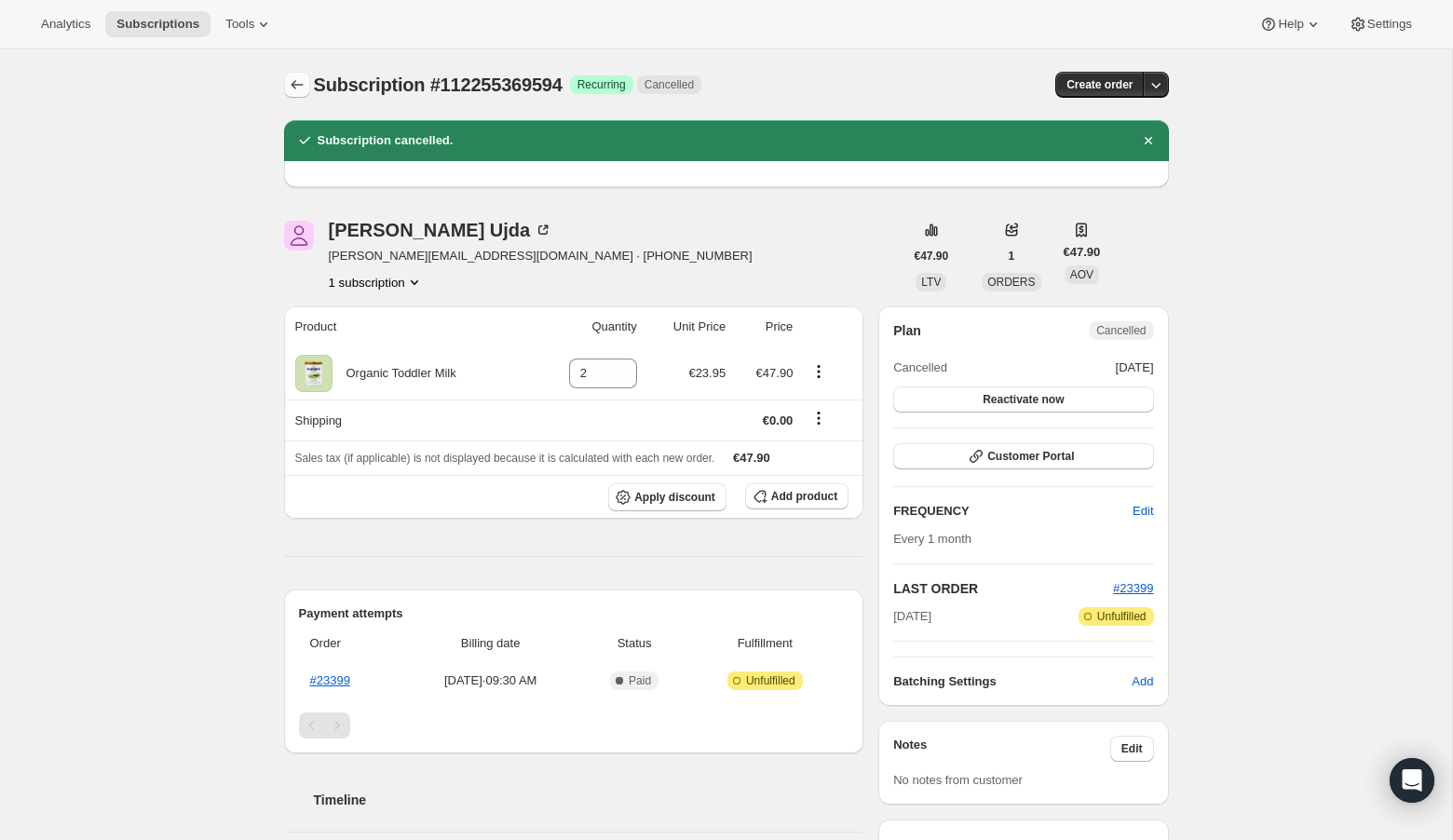
click at [293, 84] on icon "Subscriptions" at bounding box center [297, 84] width 12 height 9
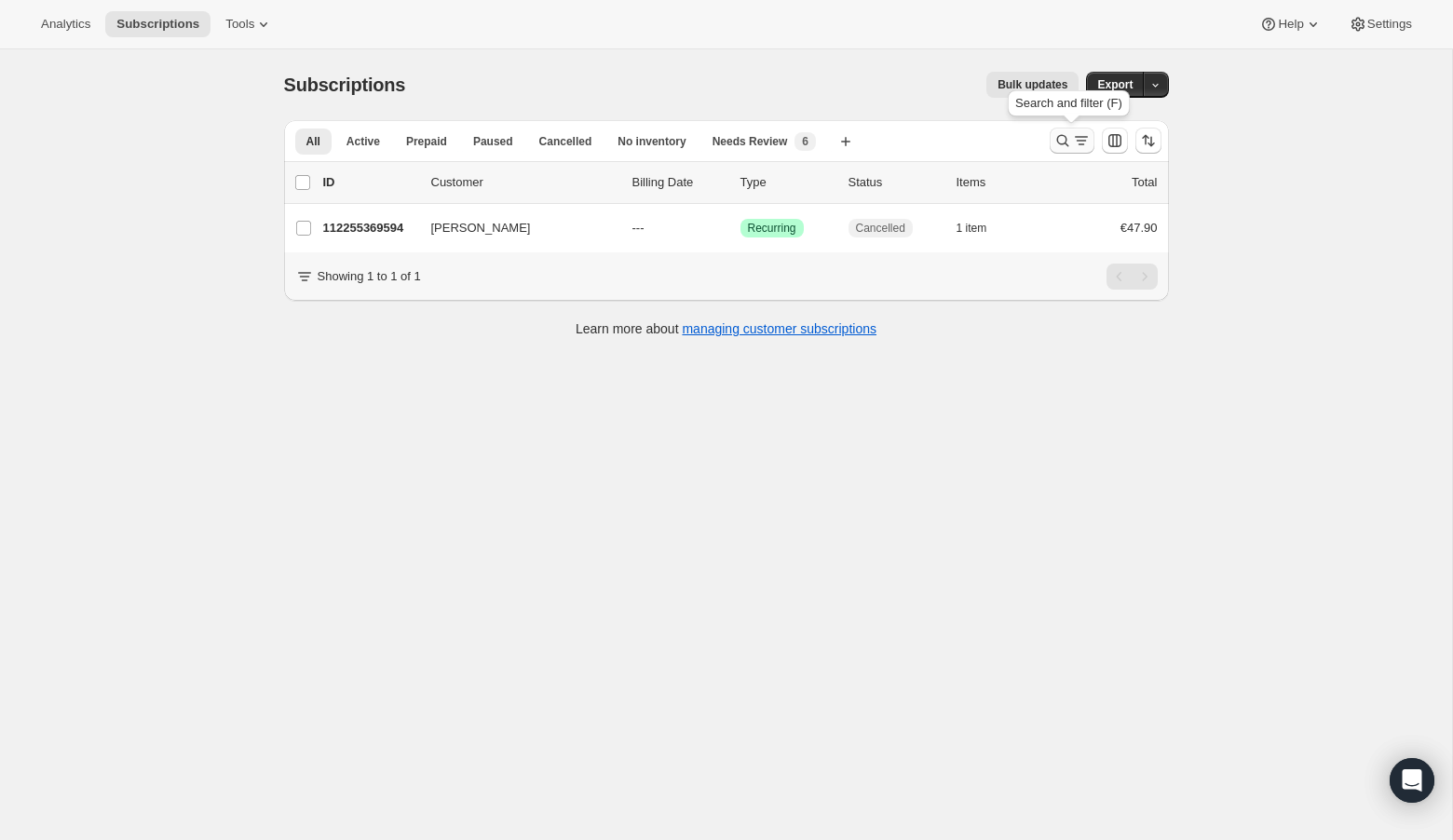
click at [1062, 141] on icon "Search and filter results" at bounding box center [1063, 140] width 19 height 19
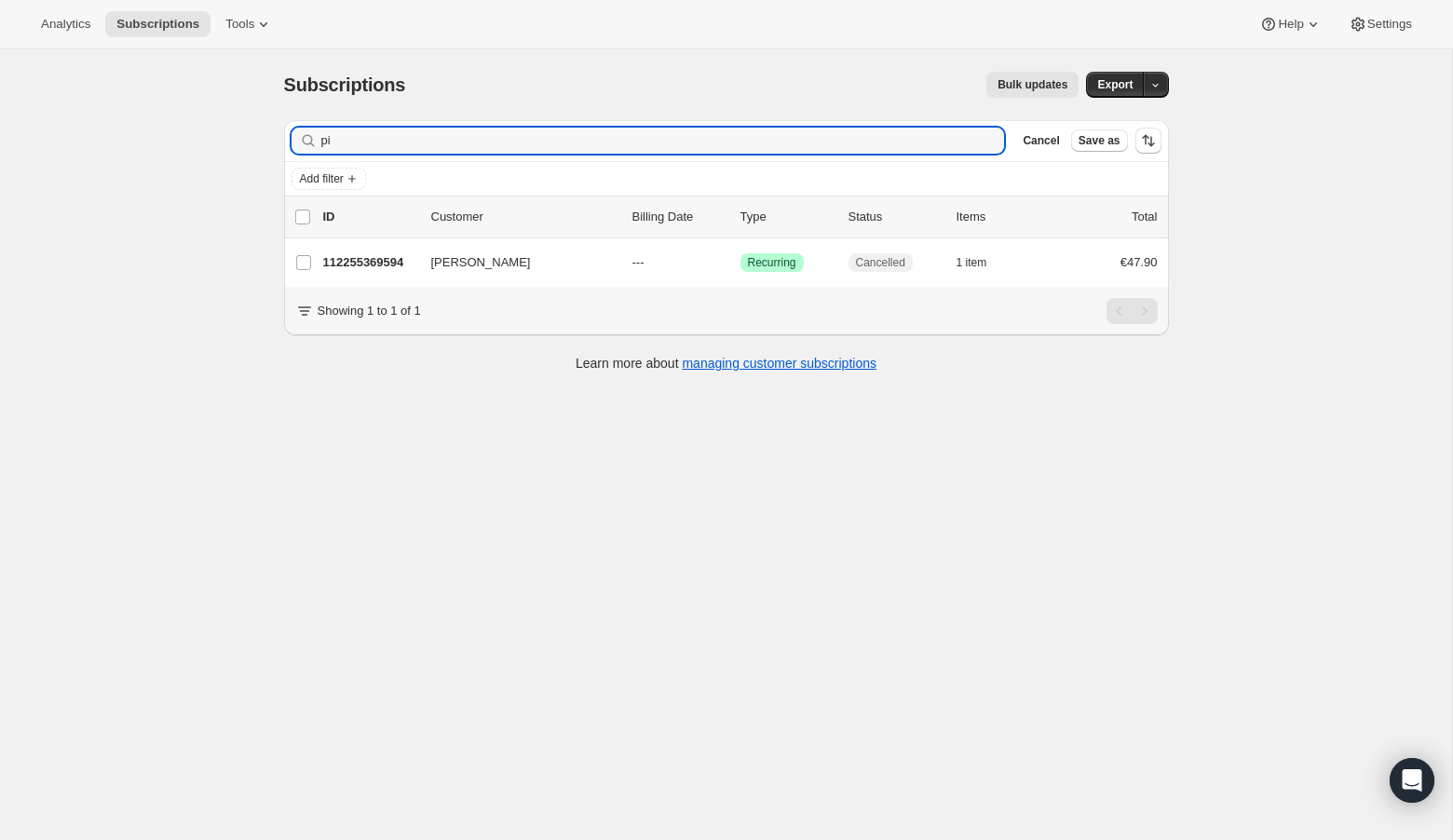
type input "p"
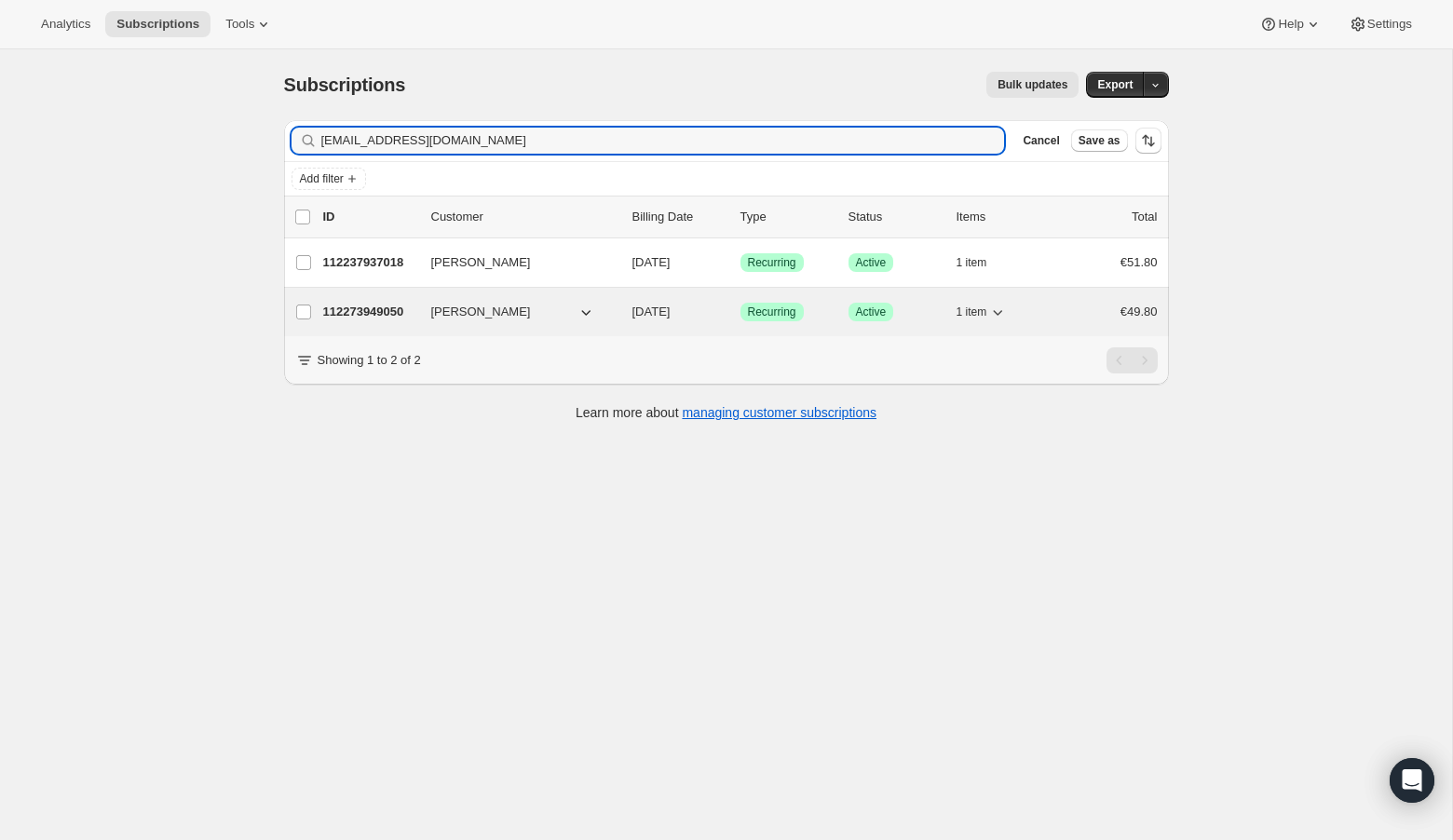
type input "[EMAIL_ADDRESS][DOMAIN_NAME]"
click at [375, 315] on p "112273949050" at bounding box center [370, 311] width 93 height 19
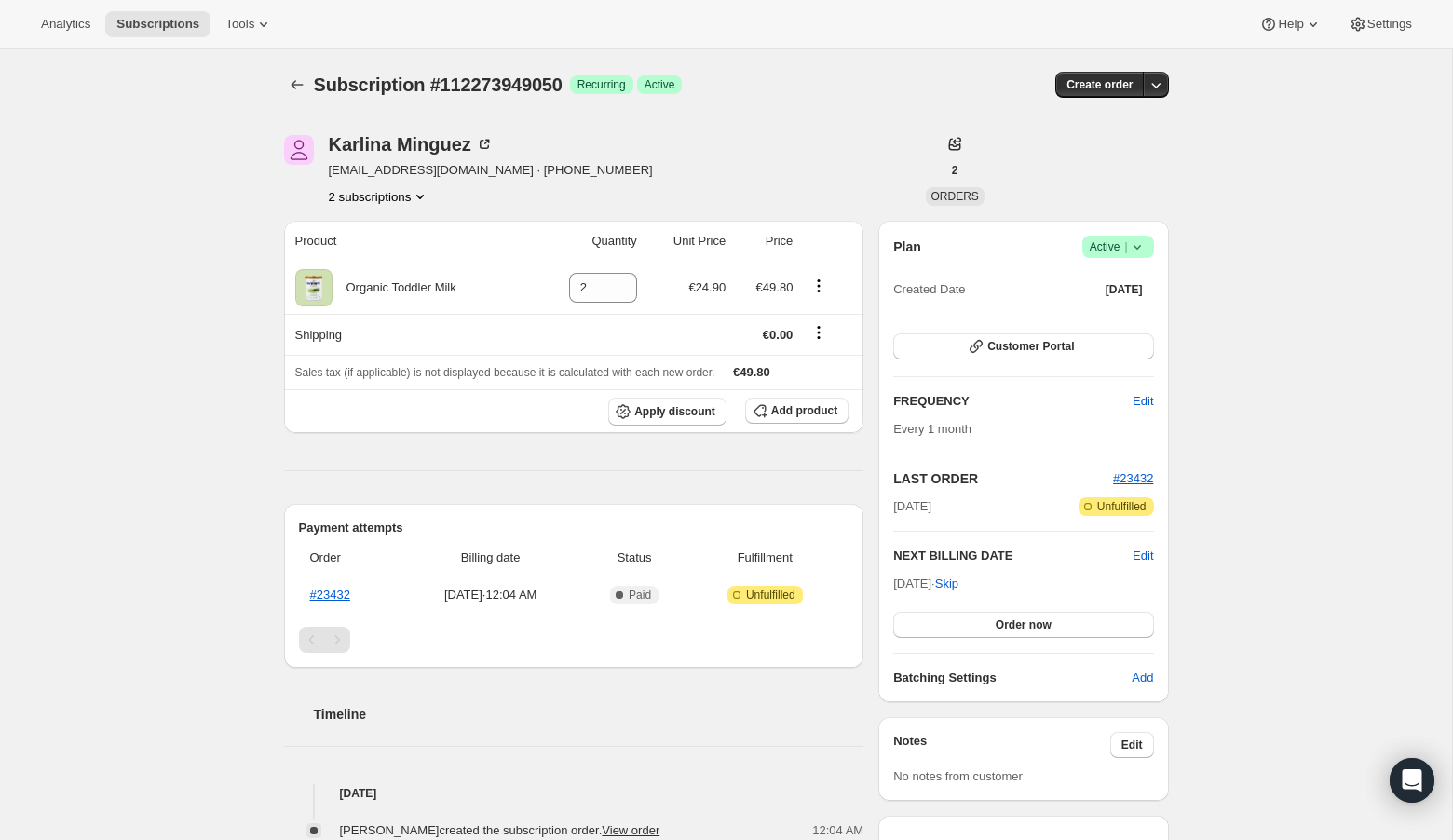
click at [1142, 245] on icon at bounding box center [1137, 246] width 19 height 19
click at [1118, 315] on span "Cancel subscription" at bounding box center [1112, 314] width 105 height 14
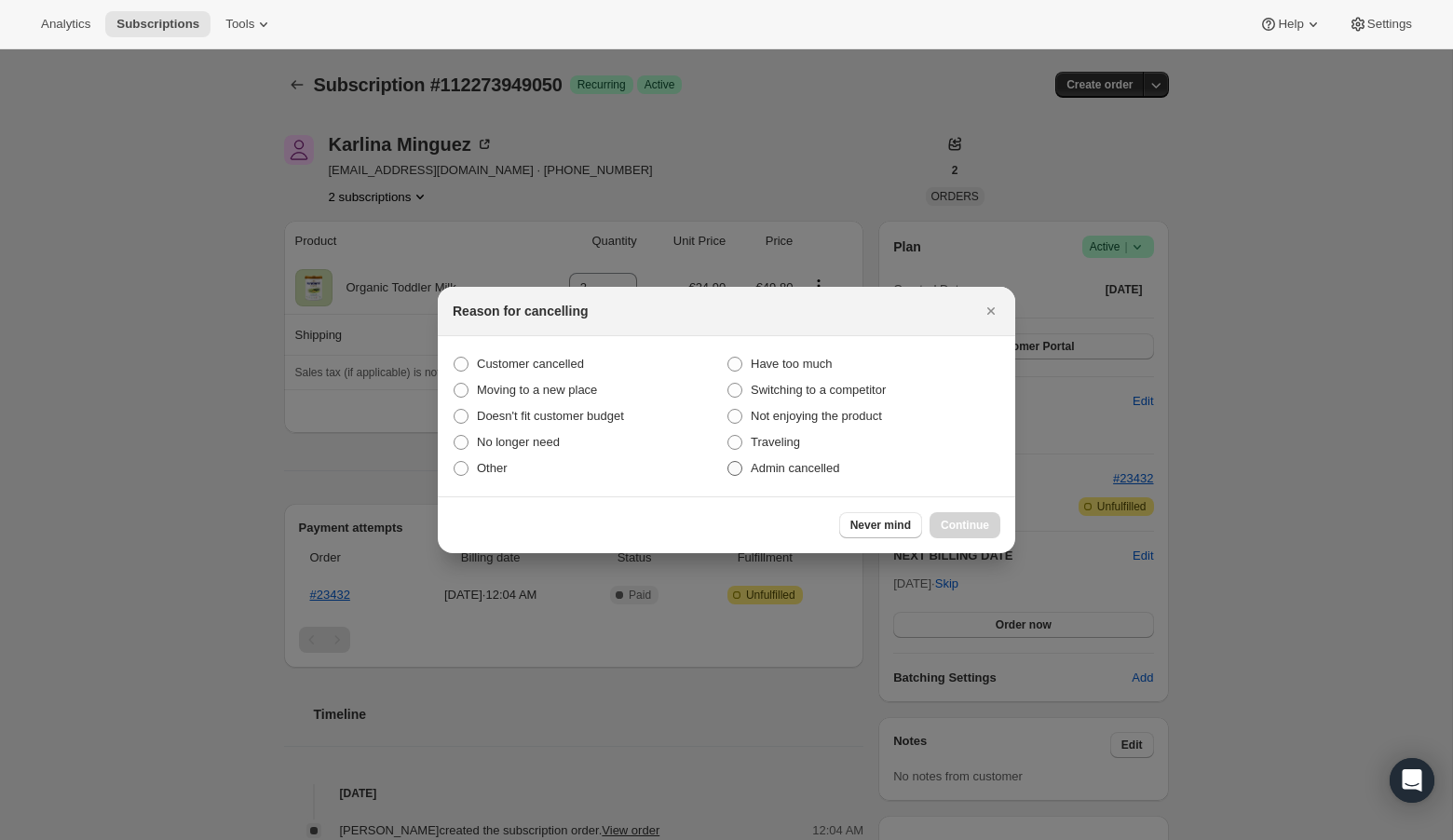
click at [738, 468] on span ":ri0:" at bounding box center [734, 467] width 15 height 15
click at [728, 462] on input "Admin cancelled" at bounding box center [727, 461] width 1 height 1
radio input "true"
click at [982, 535] on button "Continue" at bounding box center [966, 525] width 71 height 26
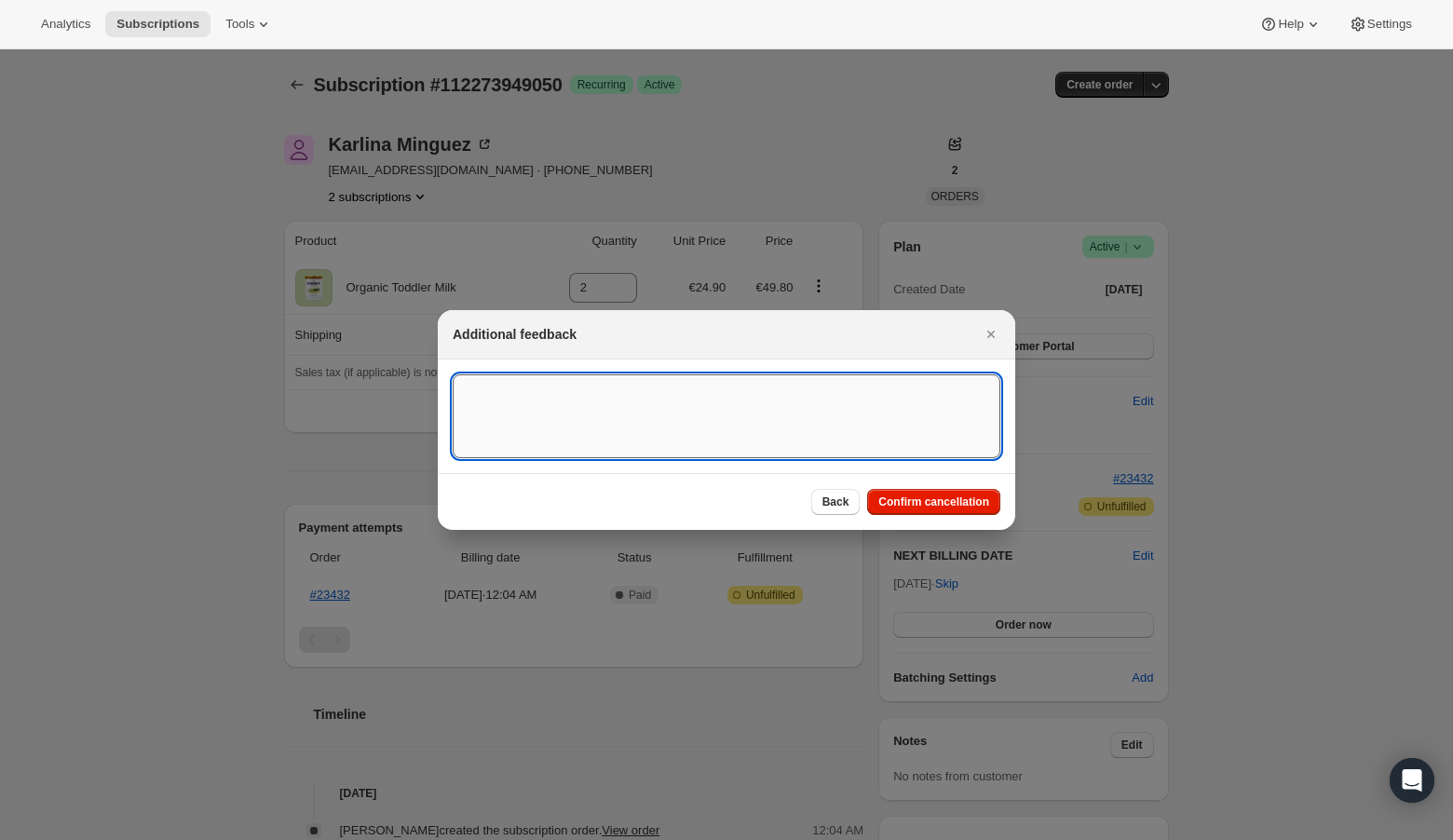
click at [508, 403] on textarea ":ri0:" at bounding box center [726, 416] width 548 height 84
type textarea "Overseas Order - [GEOGRAPHIC_DATA]"
click at [945, 504] on span "Confirm cancellation" at bounding box center [934, 501] width 111 height 15
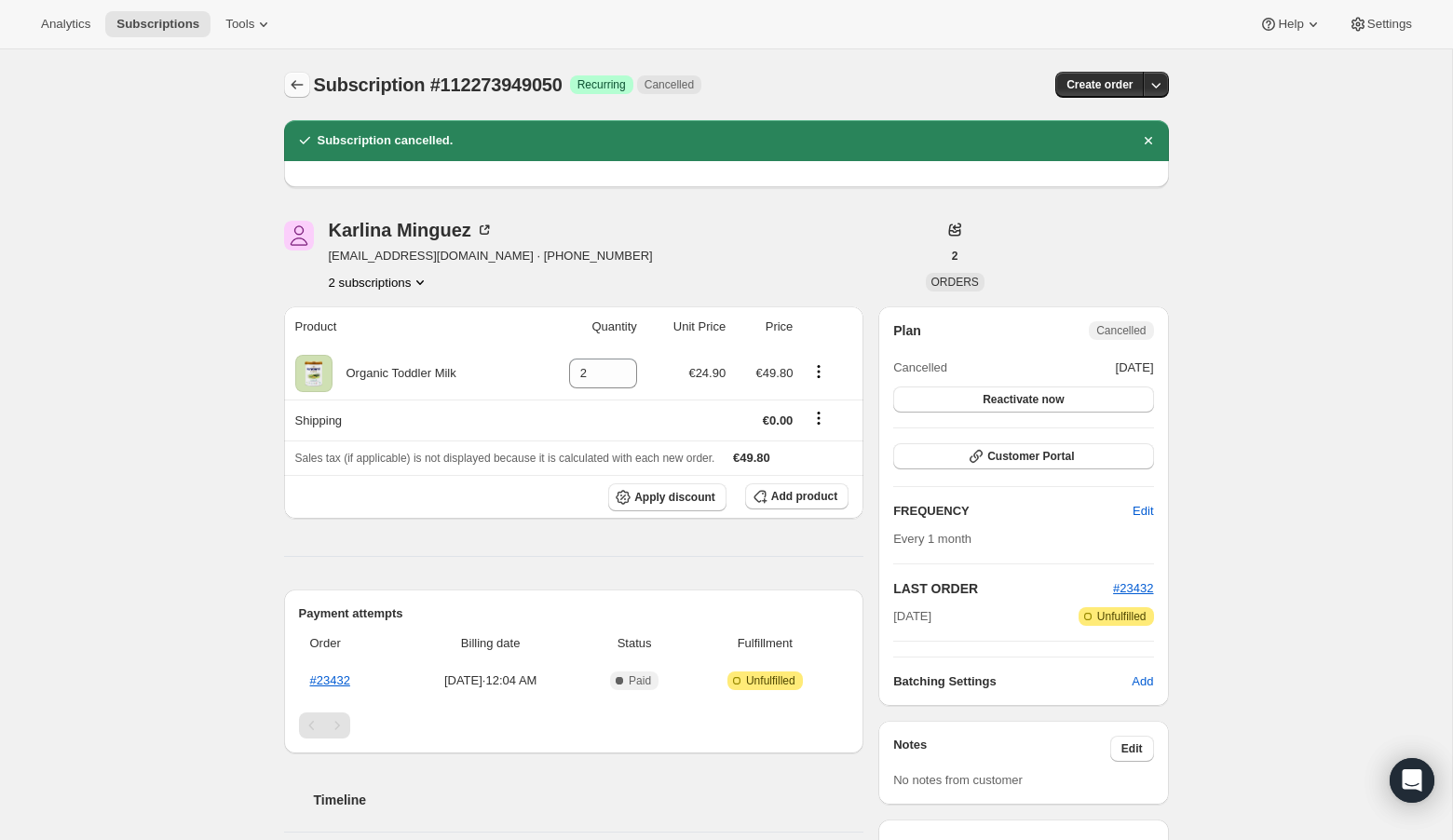
click at [296, 80] on icon "Subscriptions" at bounding box center [297, 84] width 19 height 19
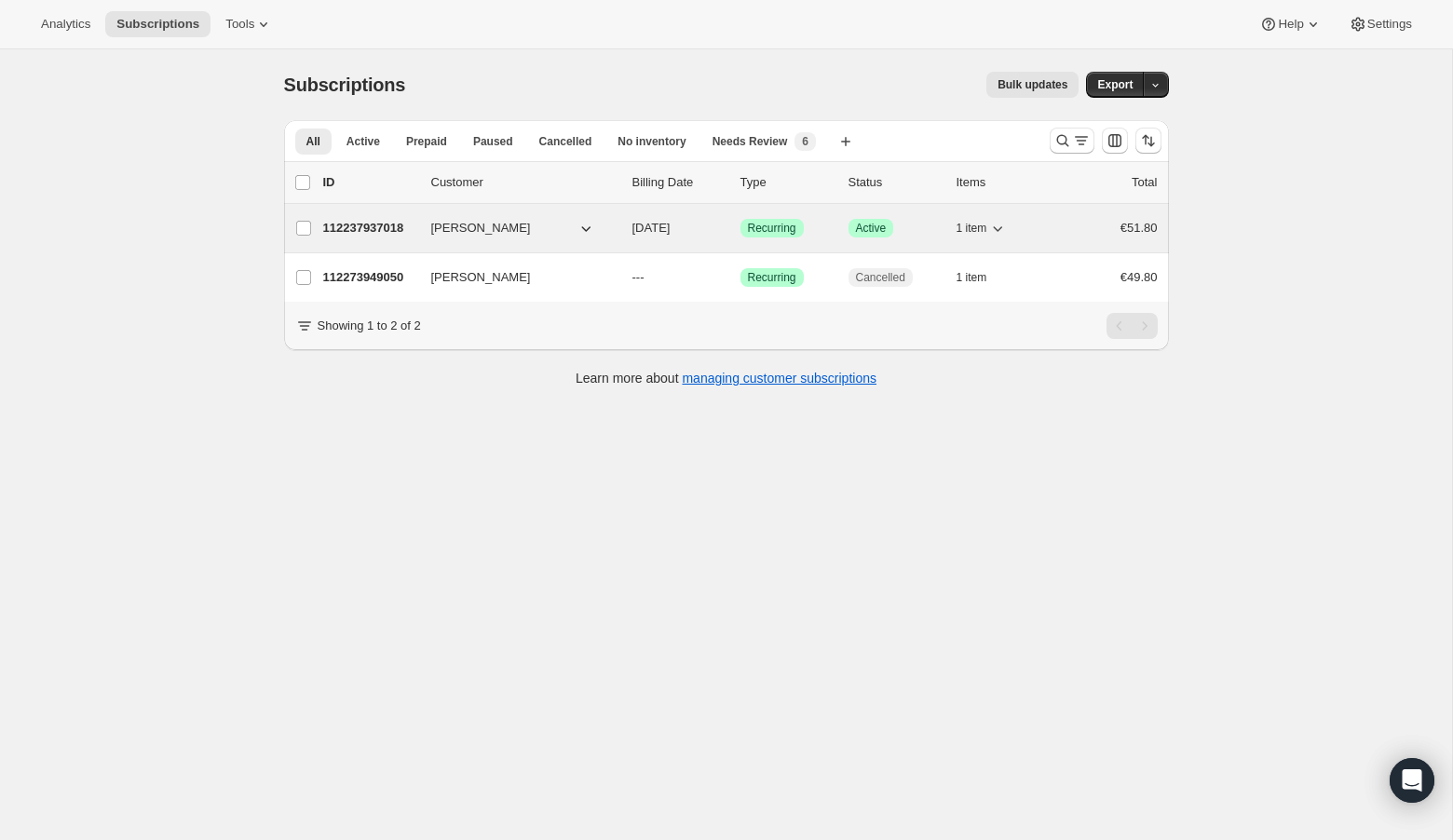
click at [344, 219] on p "112237937018" at bounding box center [370, 227] width 93 height 19
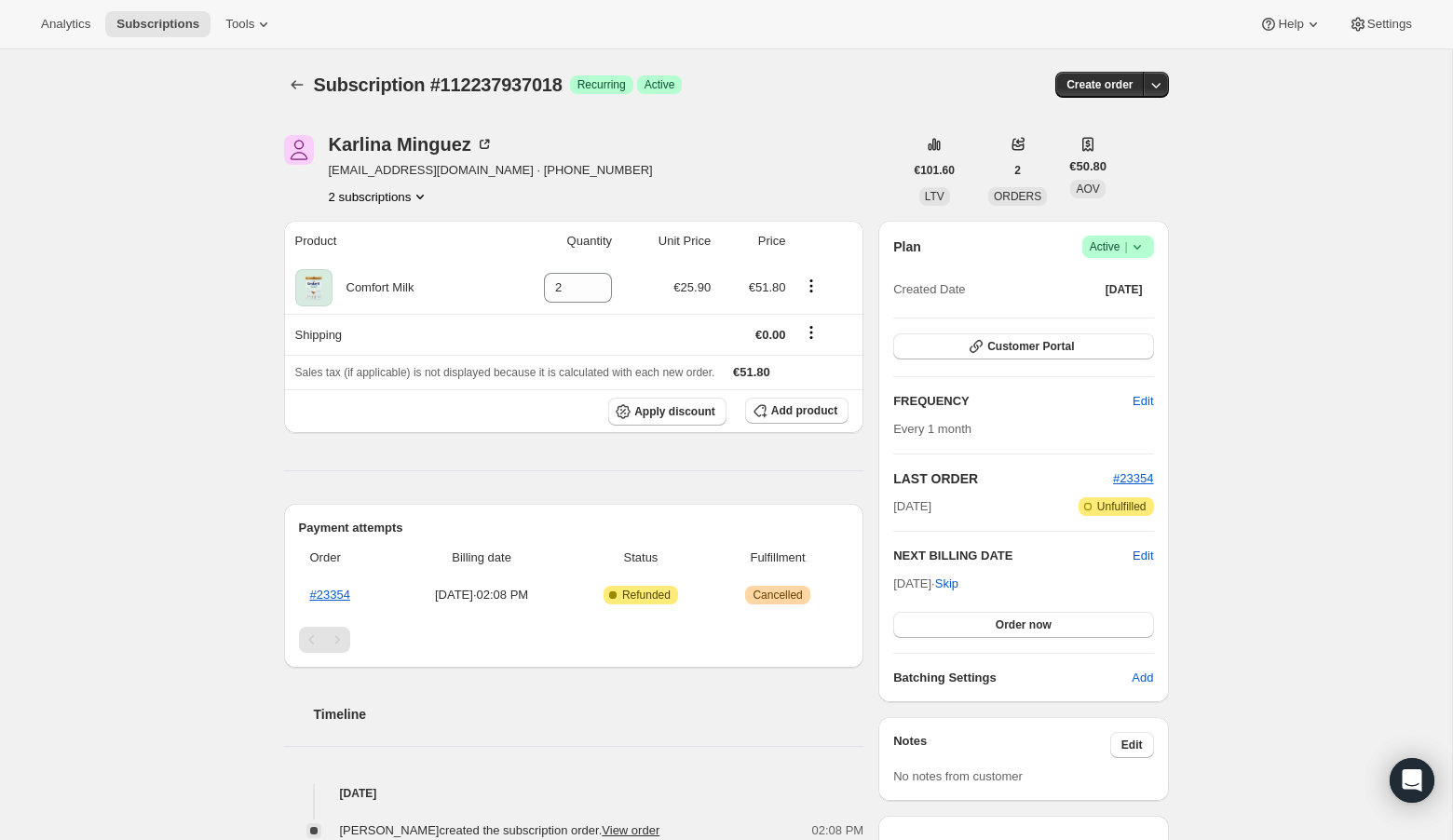
click at [1143, 247] on icon at bounding box center [1137, 246] width 19 height 19
click at [1143, 311] on span "Cancel subscription" at bounding box center [1112, 314] width 105 height 14
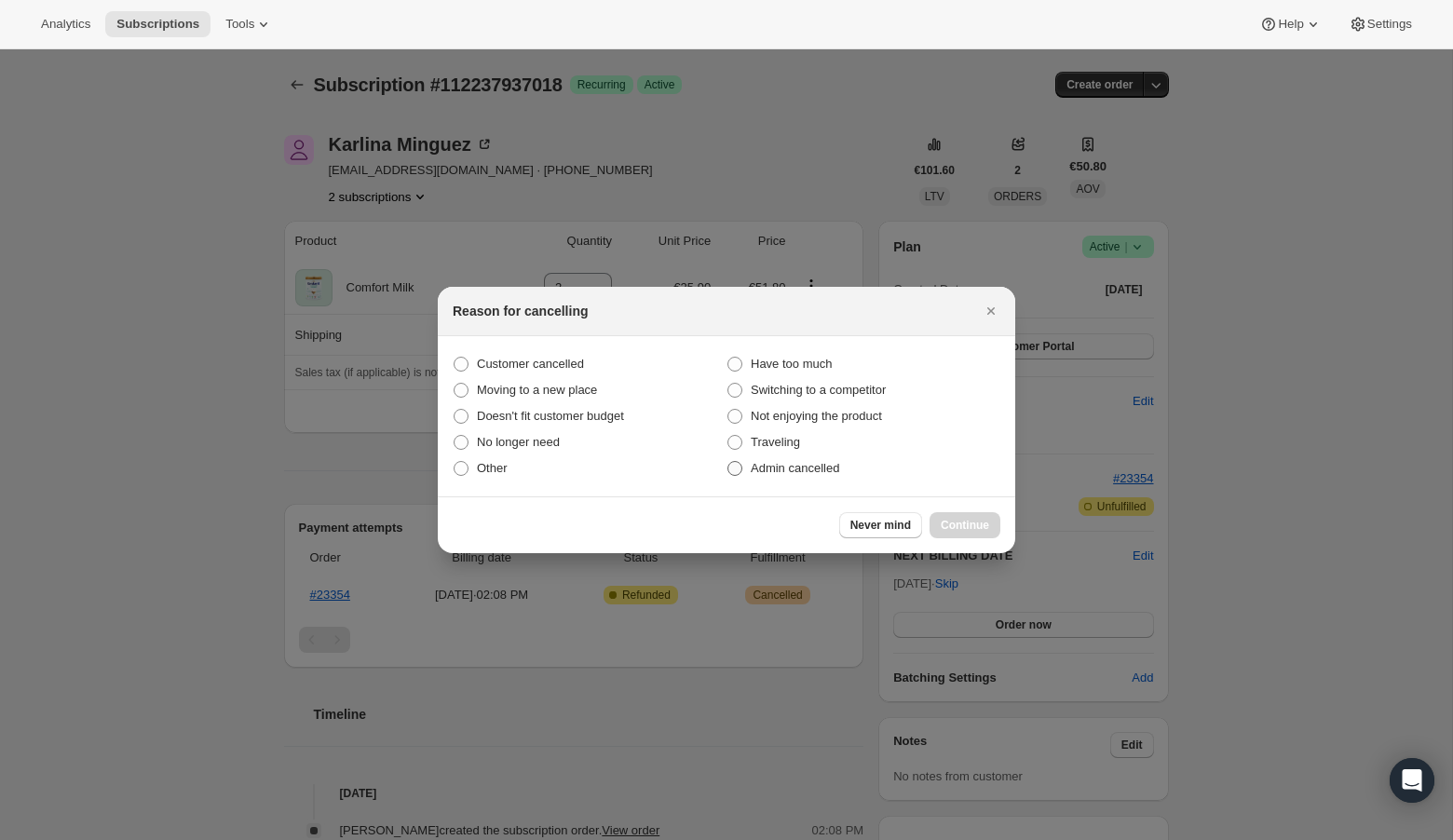
click at [737, 468] on span ":rnp:" at bounding box center [734, 467] width 15 height 15
click at [728, 462] on input "Admin cancelled" at bounding box center [727, 461] width 1 height 1
radio input "true"
click at [961, 526] on span "Continue" at bounding box center [965, 525] width 48 height 15
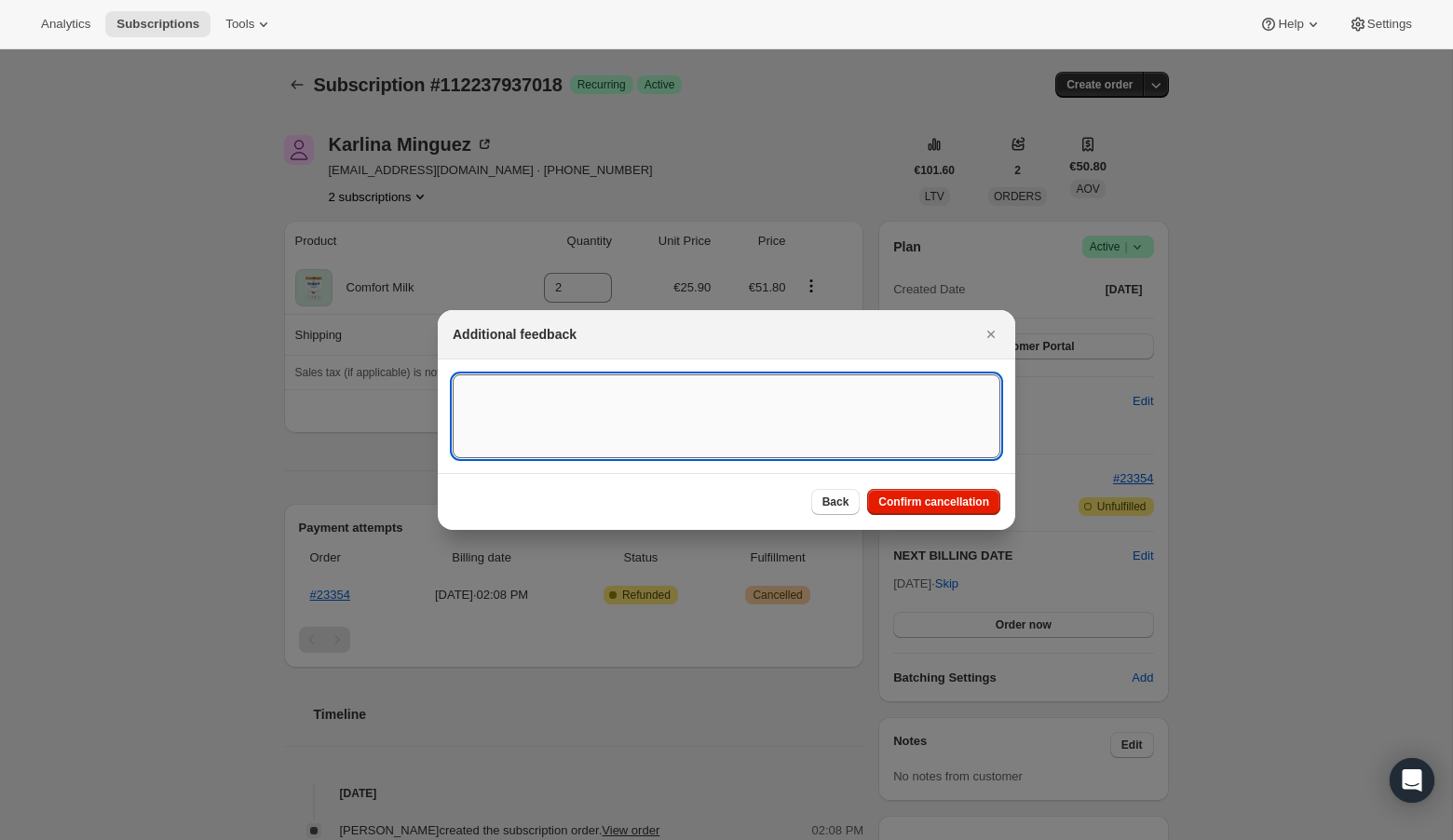
click at [729, 416] on textarea ":rnp:" at bounding box center [726, 416] width 548 height 84
type textarea "Overseas Order - [GEOGRAPHIC_DATA]"
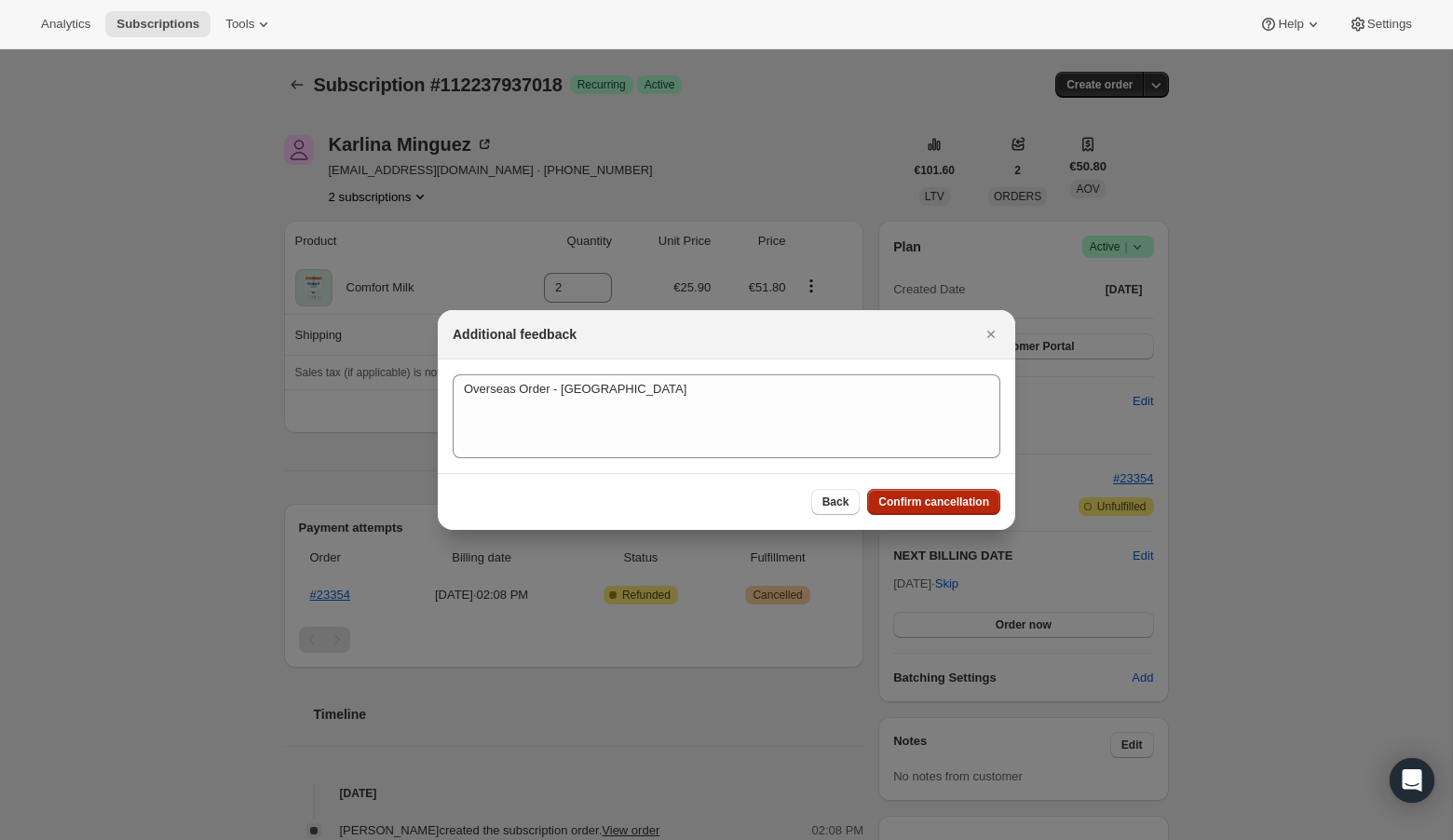
click at [957, 509] on span "Confirm cancellation" at bounding box center [934, 501] width 111 height 15
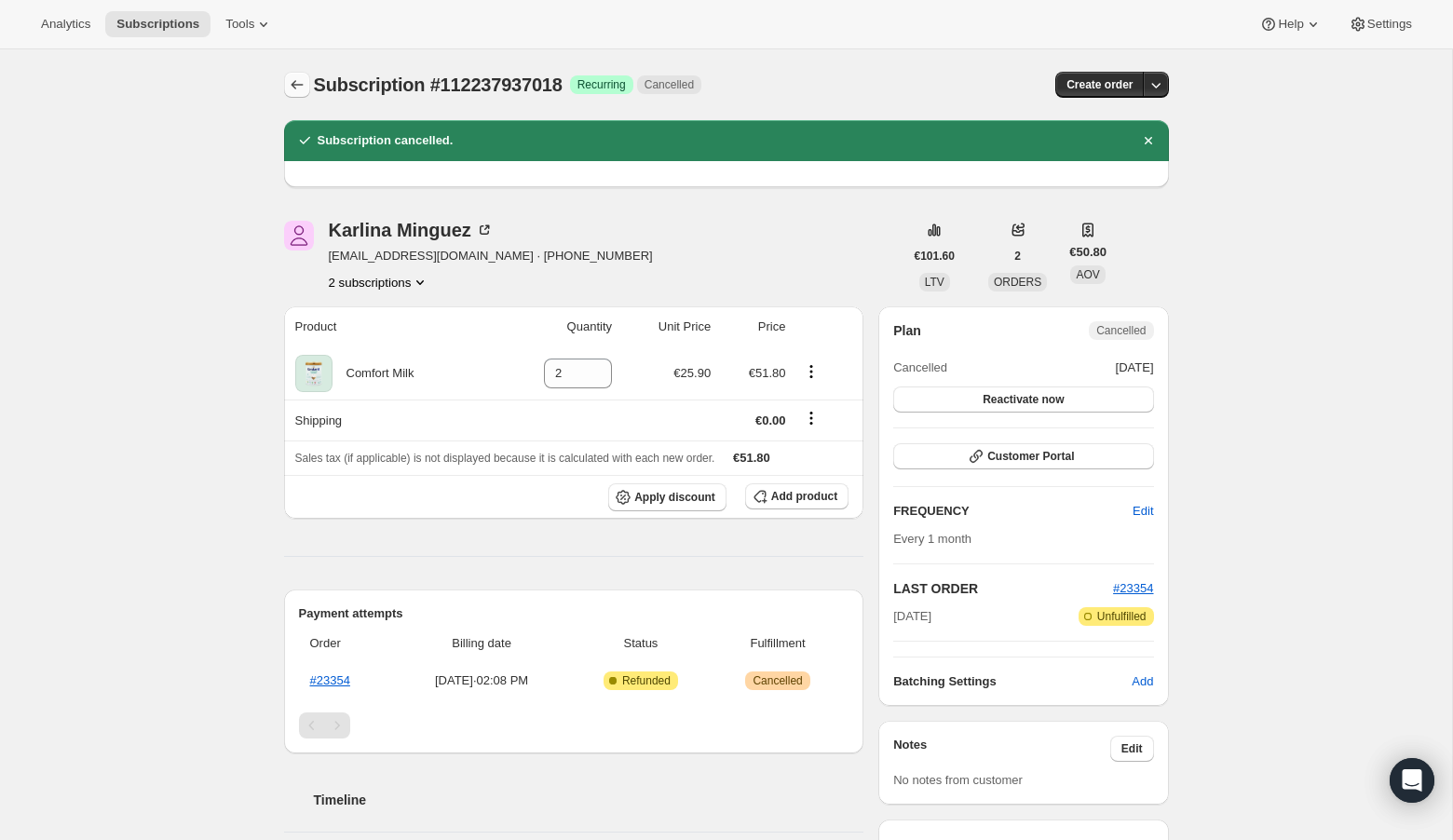
click at [291, 79] on icon "Subscriptions" at bounding box center [297, 84] width 19 height 19
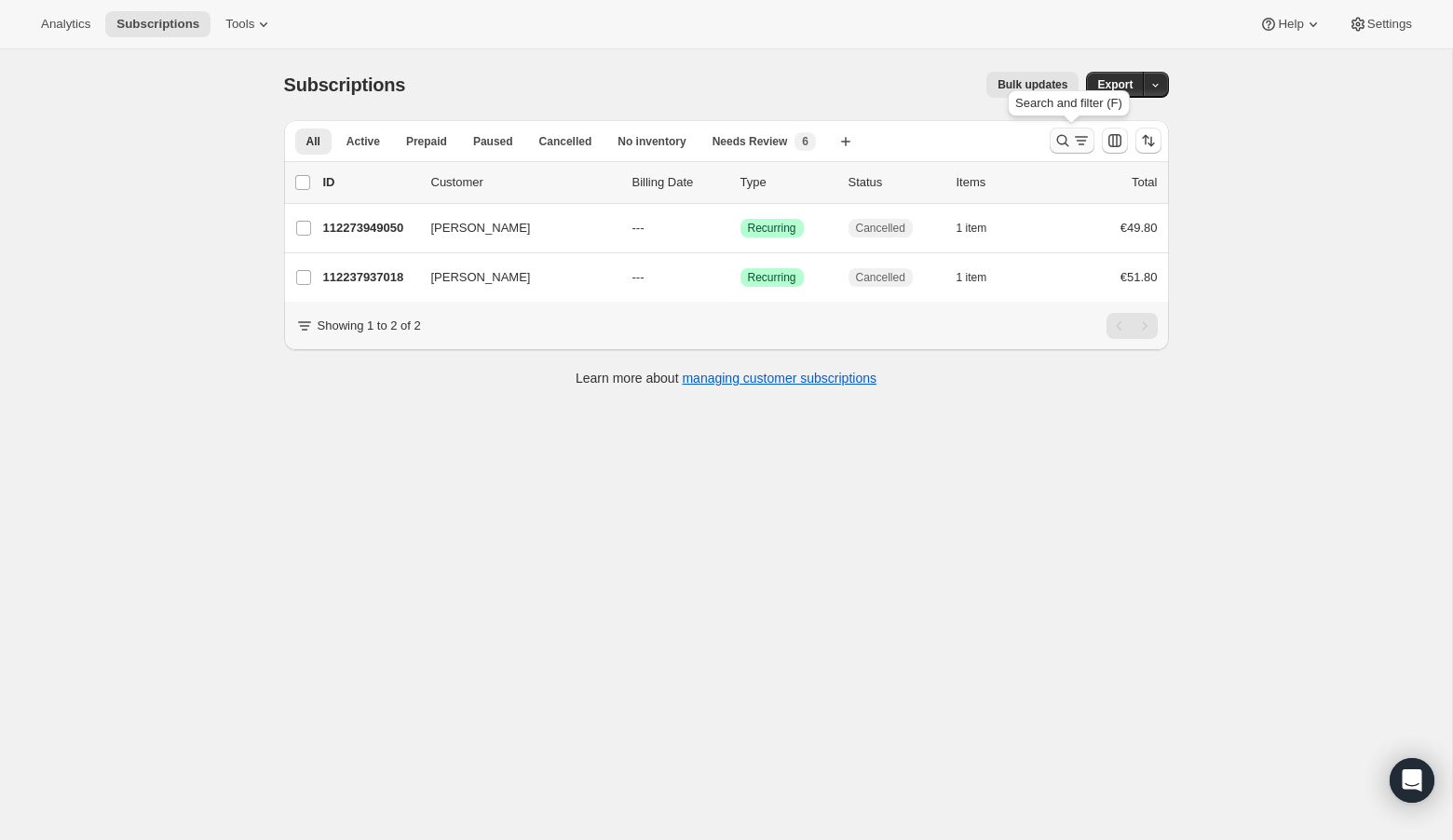
click at [1061, 139] on icon "Search and filter results" at bounding box center [1063, 140] width 19 height 19
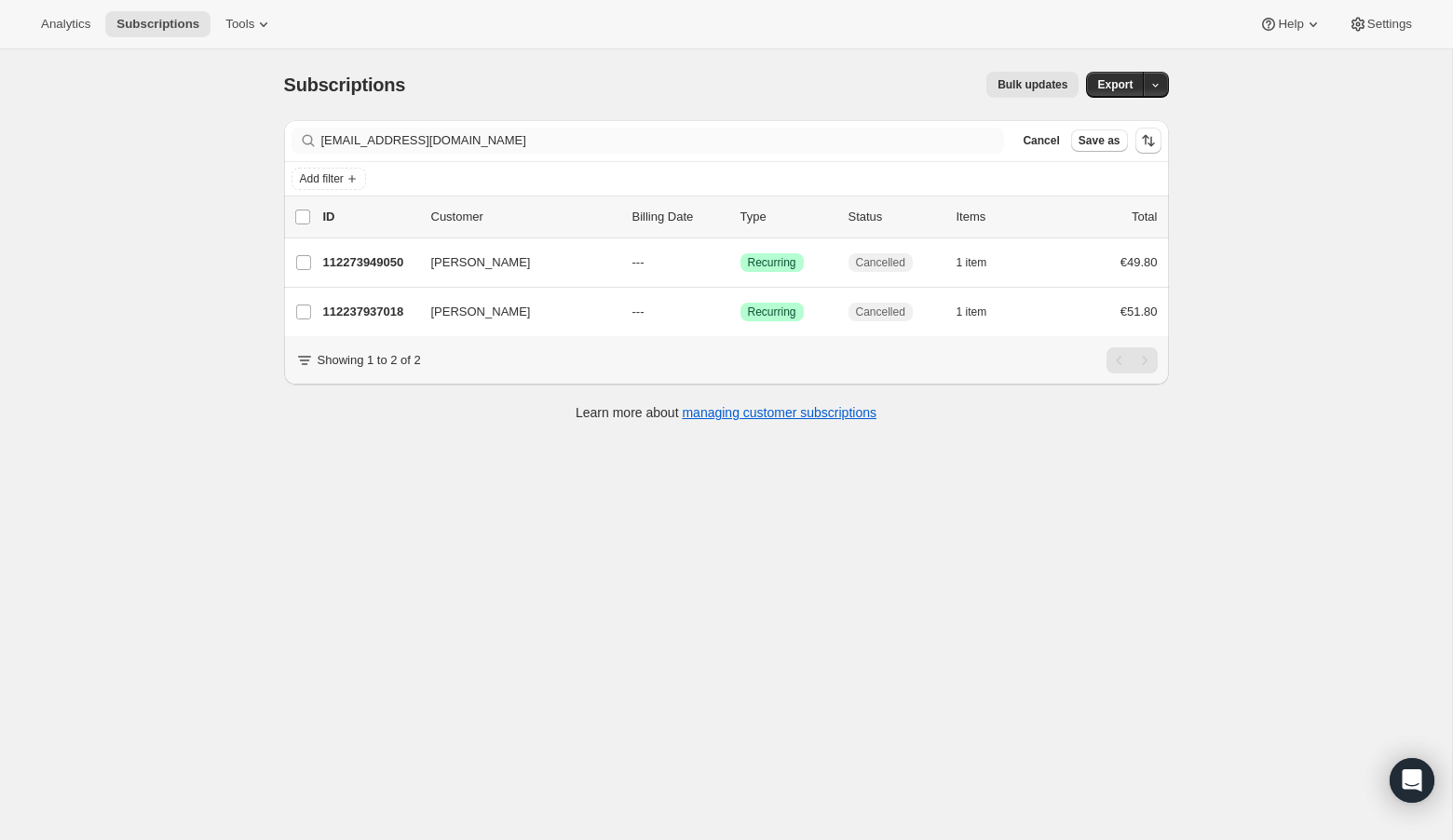
drag, startPoint x: 1061, startPoint y: 139, endPoint x: 560, endPoint y: 136, distance: 501.0
click at [558, 137] on div "Filter subscribers [EMAIL_ADDRESS][DOMAIN_NAME] Clear Cancel Save as" at bounding box center [726, 140] width 870 height 26
click at [1042, 144] on span "Cancel" at bounding box center [1041, 140] width 37 height 15
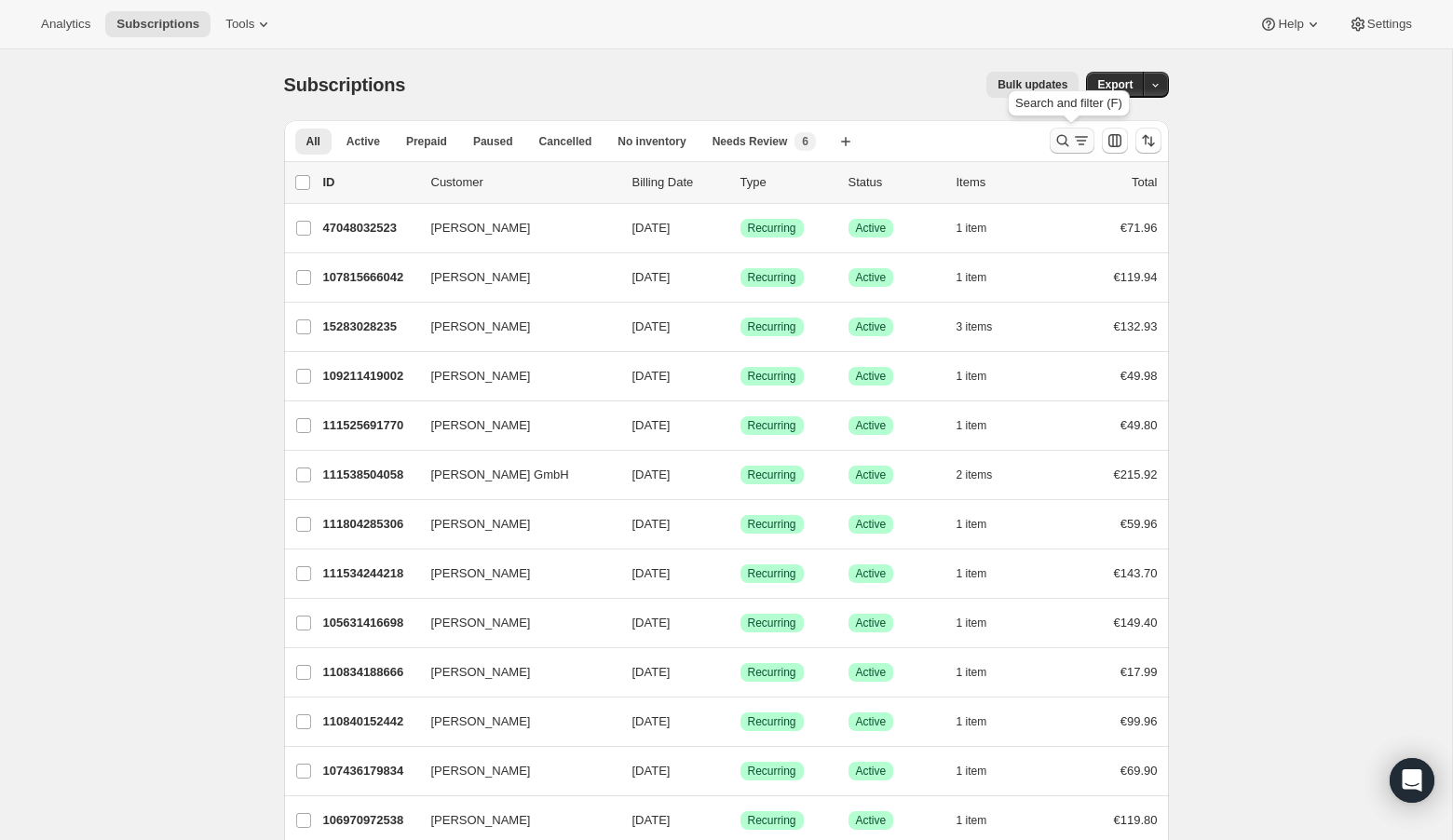
click at [1059, 136] on icon "Search and filter results" at bounding box center [1063, 141] width 12 height 12
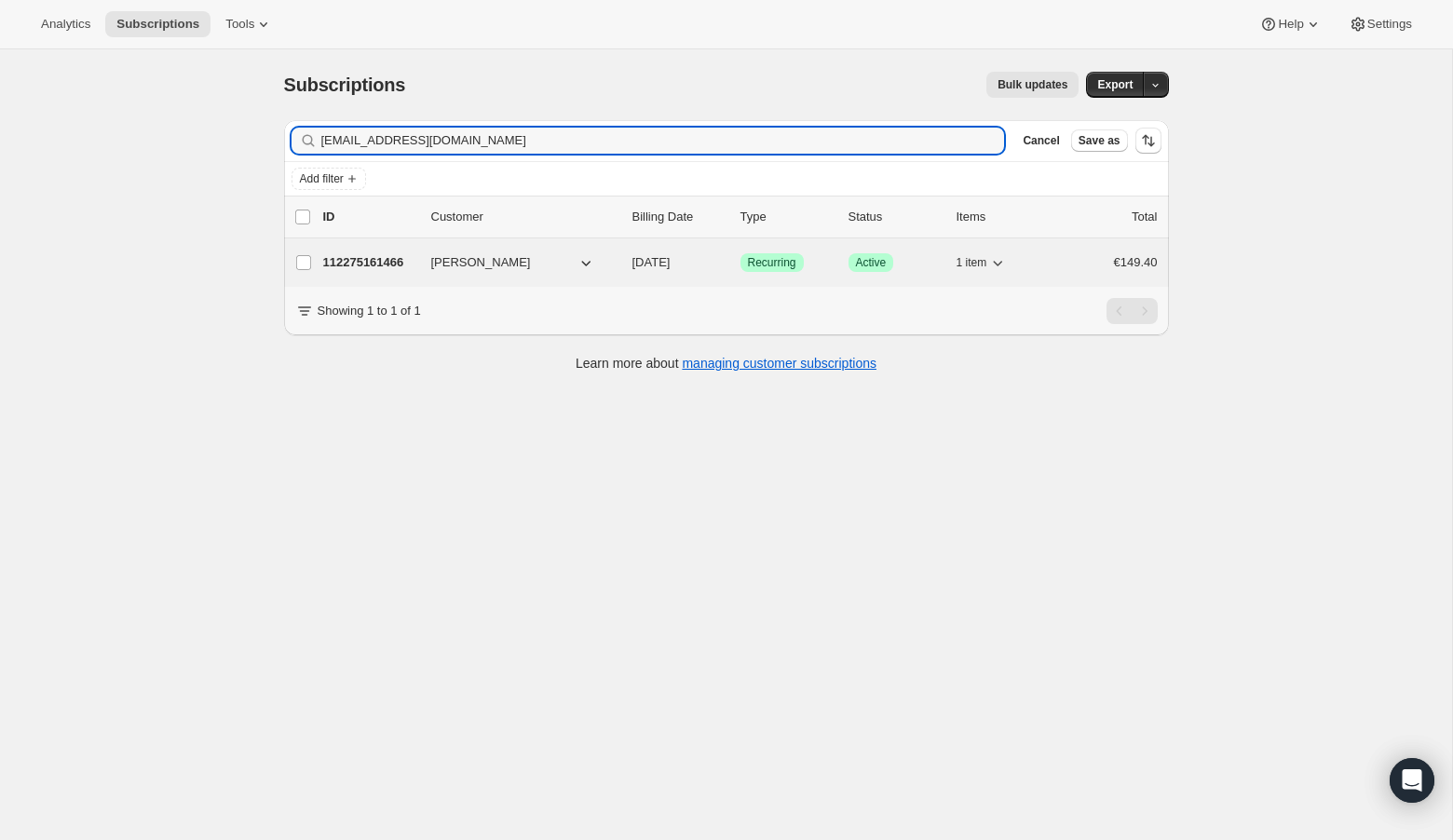
type input "[EMAIL_ADDRESS][DOMAIN_NAME]"
click at [336, 260] on p "112275161466" at bounding box center [370, 262] width 93 height 19
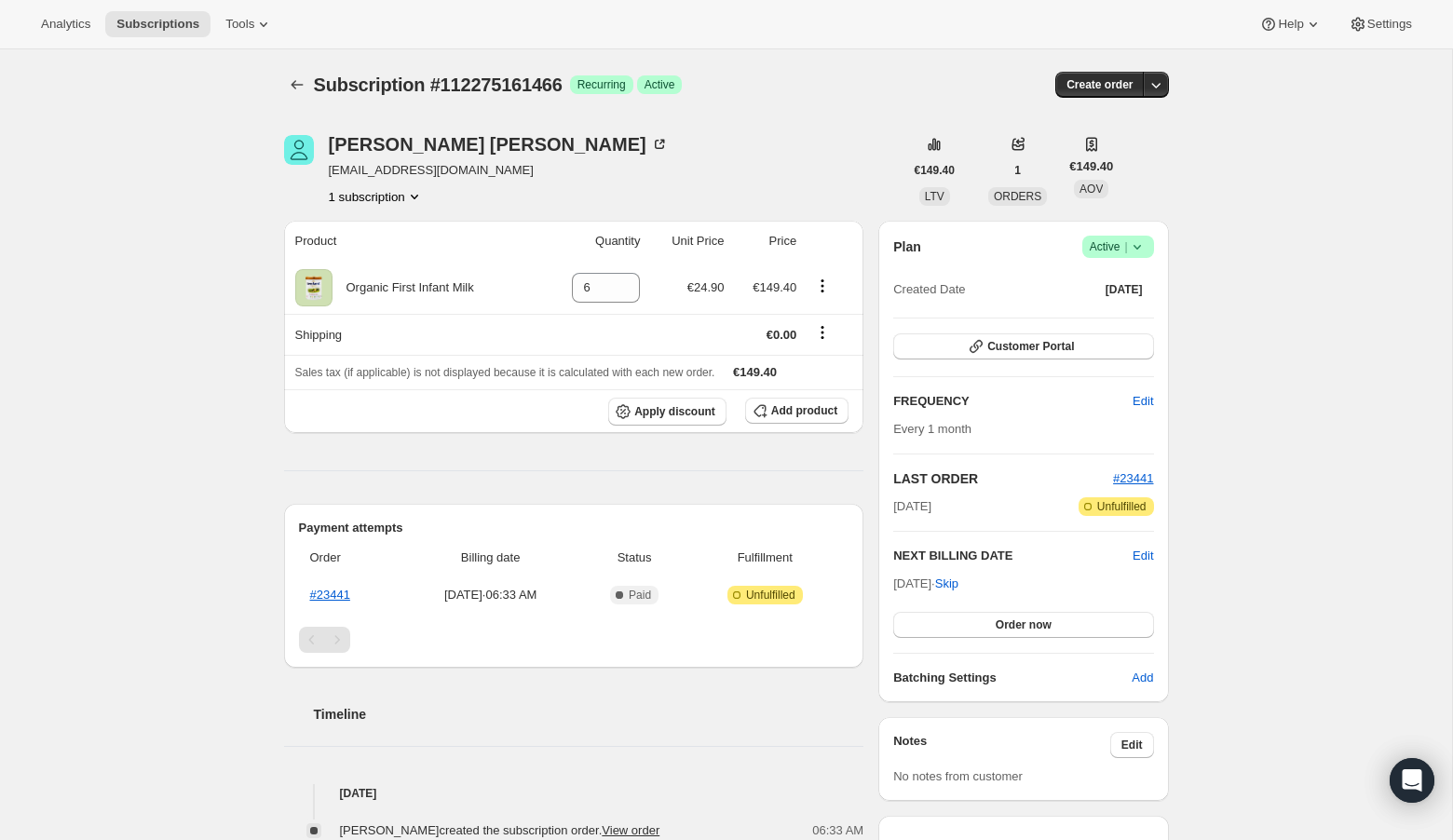
click at [1141, 250] on icon at bounding box center [1137, 246] width 19 height 19
click at [1125, 322] on span "Cancel subscription" at bounding box center [1112, 314] width 105 height 19
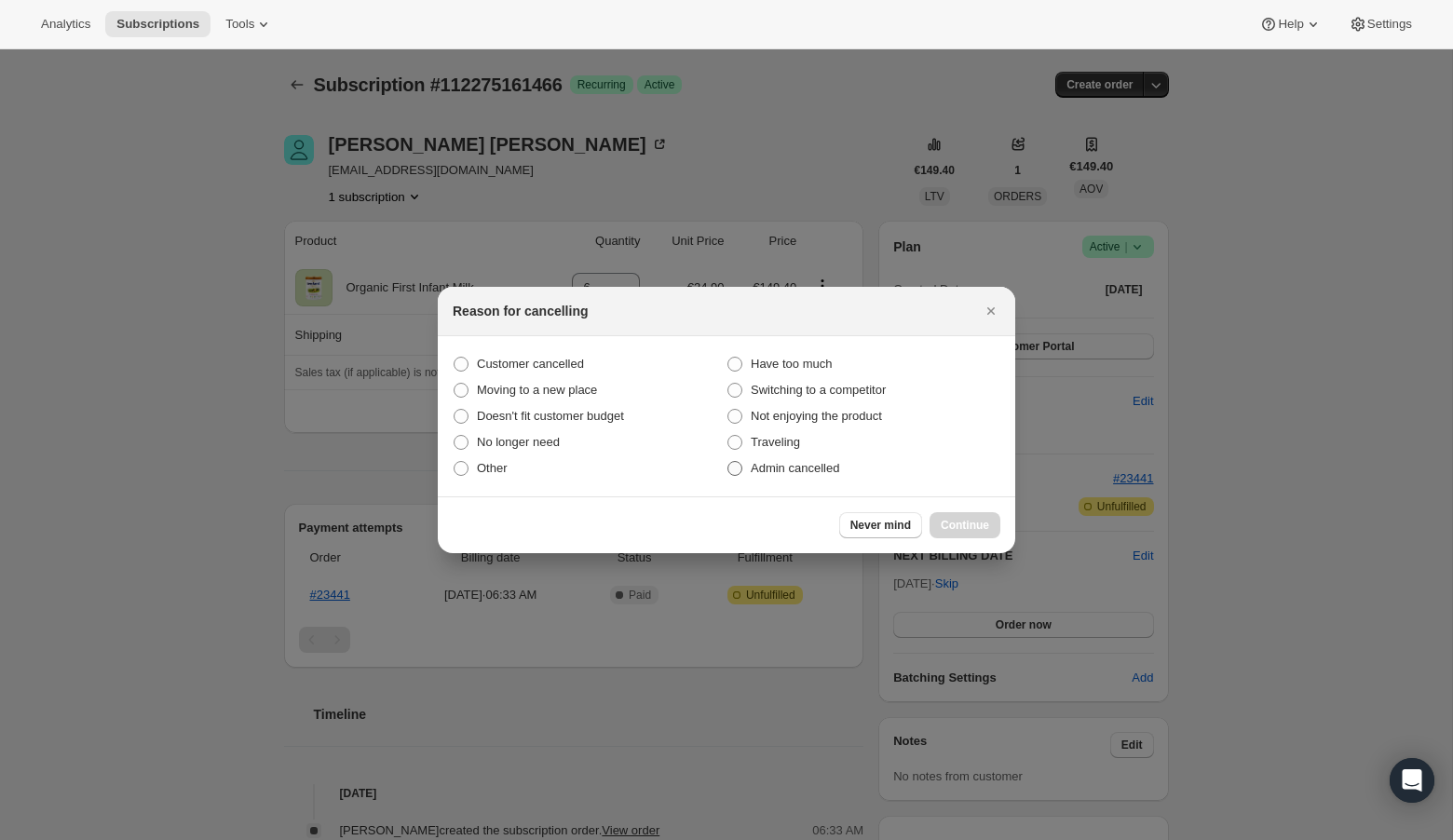
click at [733, 465] on span ":r17j:" at bounding box center [734, 467] width 15 height 15
click at [728, 462] on input "Admin cancelled" at bounding box center [727, 461] width 1 height 1
radio input "true"
click at [949, 521] on span "Continue" at bounding box center [965, 525] width 48 height 15
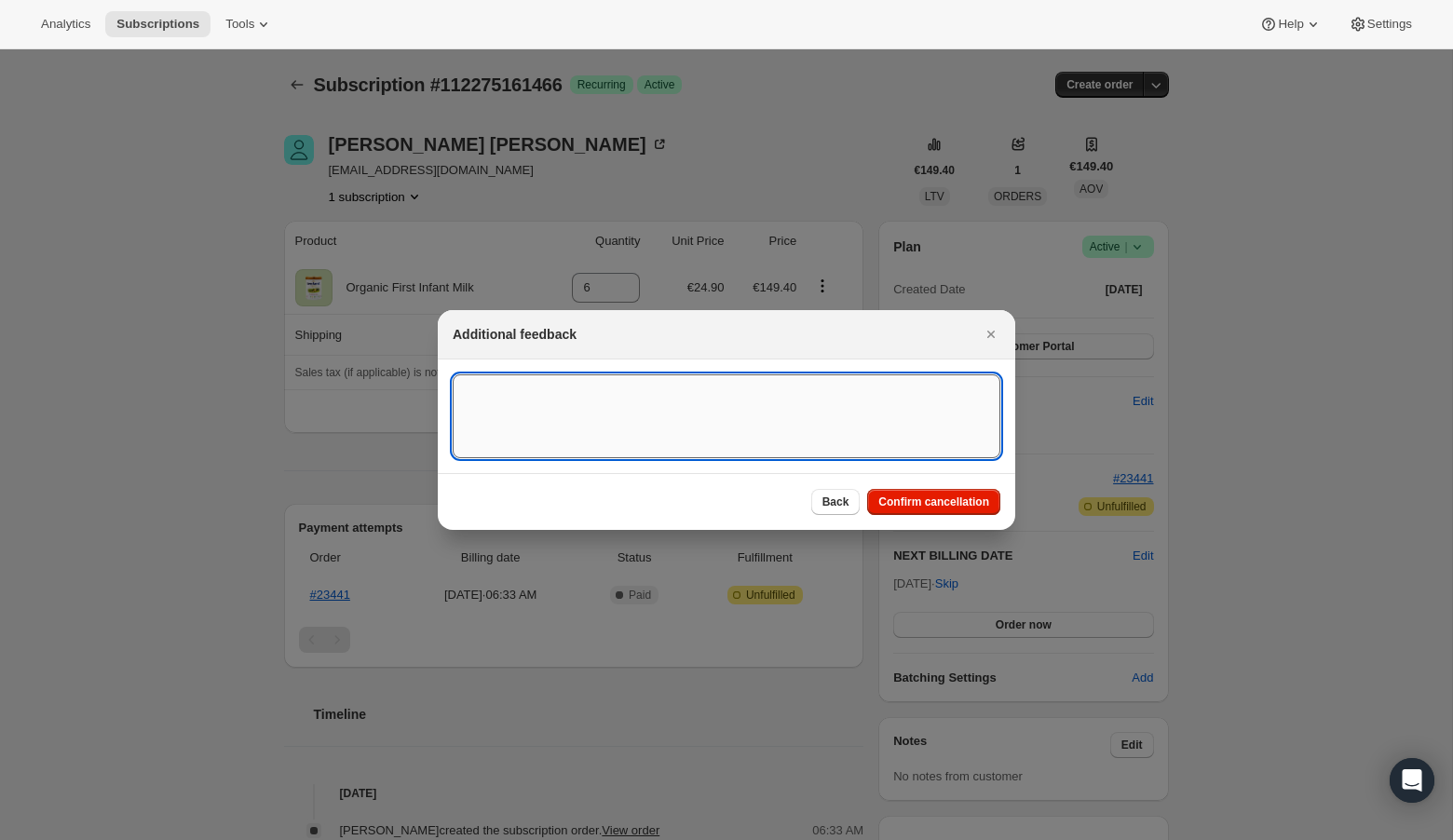
click at [554, 413] on textarea ":r17j:" at bounding box center [726, 416] width 548 height 84
type textarea "Overseas Order - [GEOGRAPHIC_DATA]"
click at [961, 504] on span "Confirm cancellation" at bounding box center [934, 501] width 111 height 15
